Goal: Information Seeking & Learning: Check status

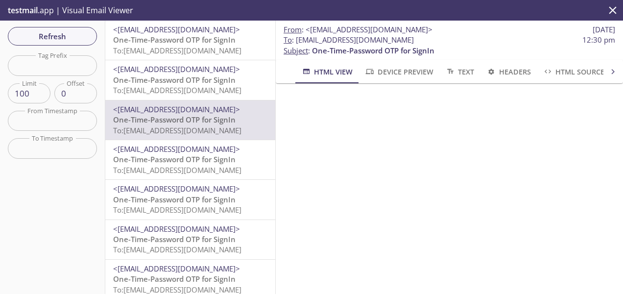
scroll to position [86, 0]
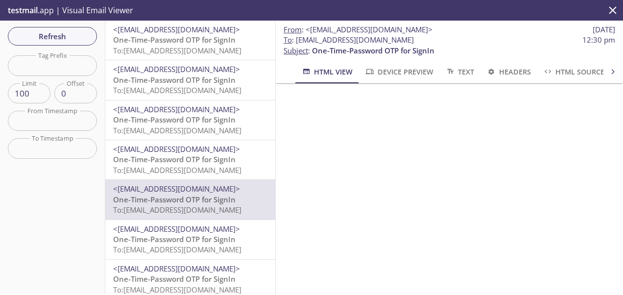
scroll to position [77, 0]
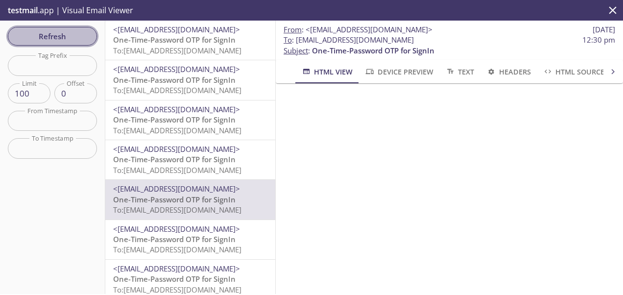
click at [63, 36] on span "Refresh" at bounding box center [52, 36] width 73 height 13
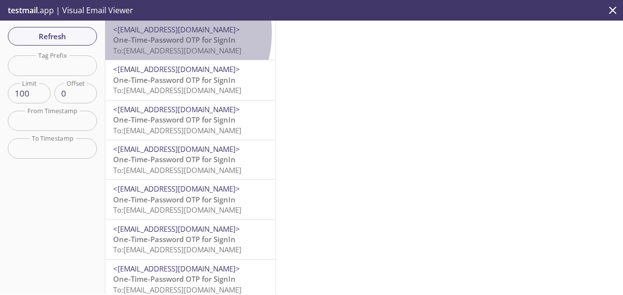
click at [153, 32] on span "<[EMAIL_ADDRESS][DOMAIN_NAME]>" at bounding box center [176, 29] width 127 height 10
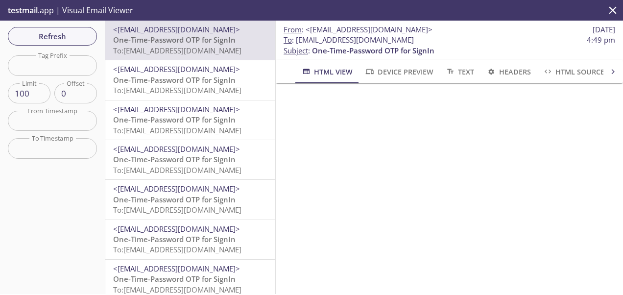
scroll to position [46, 0]
